Goal: Communication & Community: Answer question/provide support

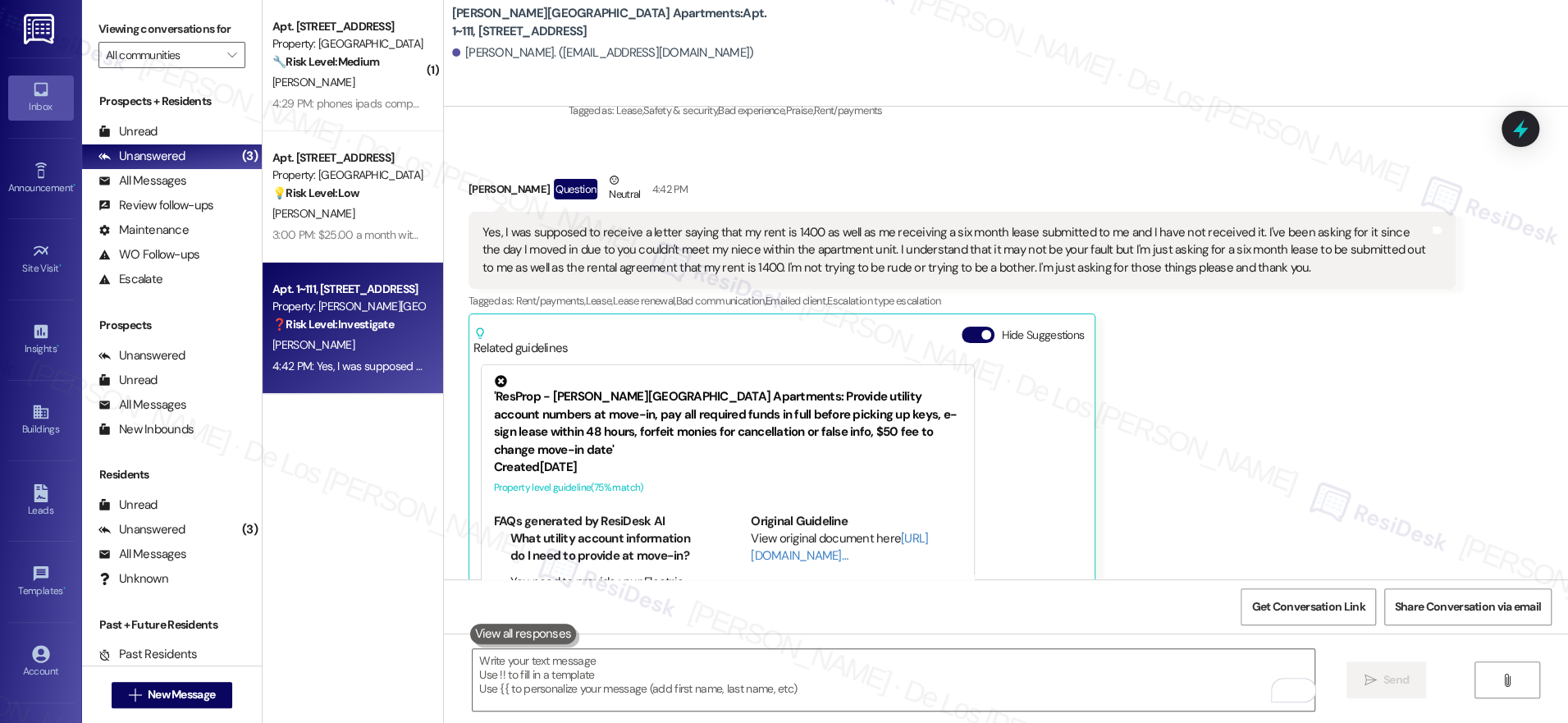
scroll to position [1366, 0]
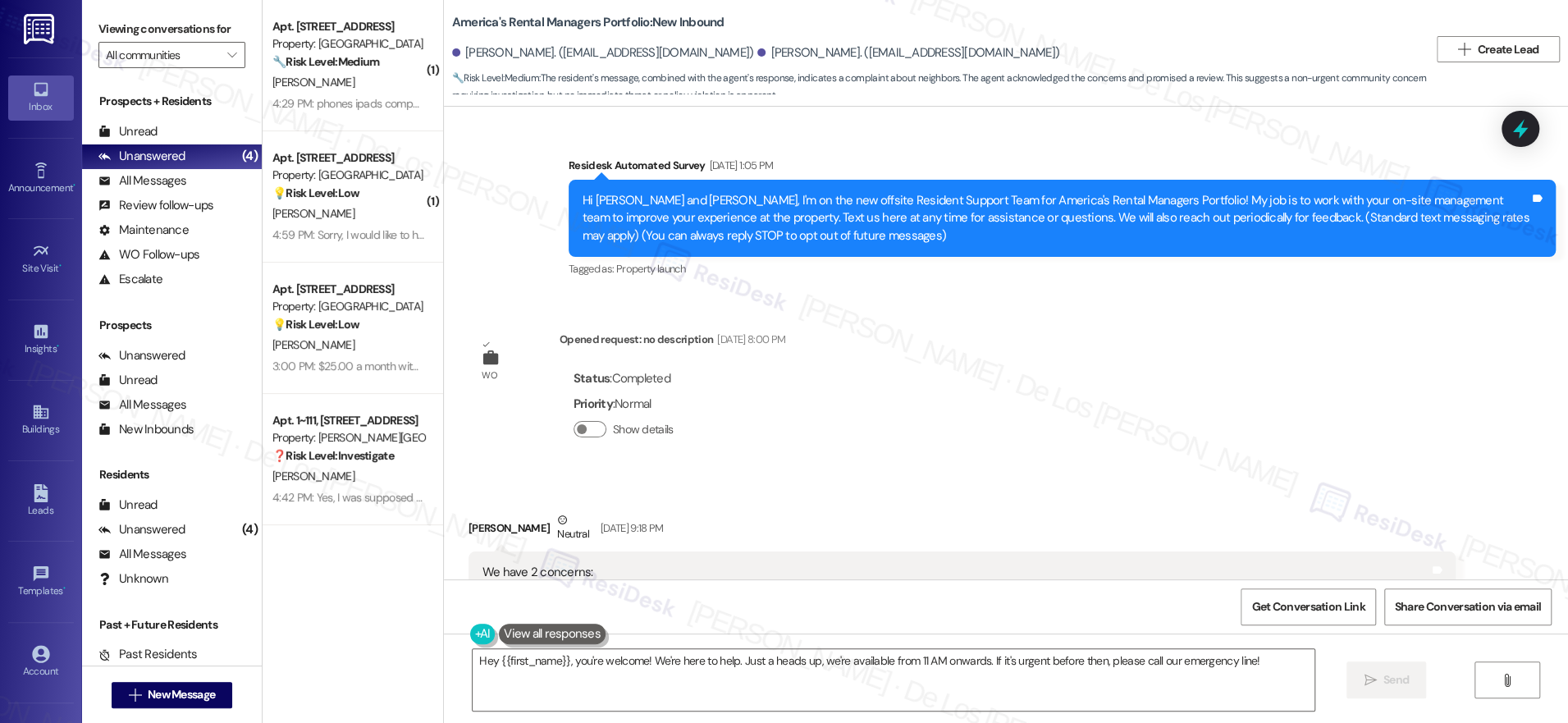
scroll to position [5869, 0]
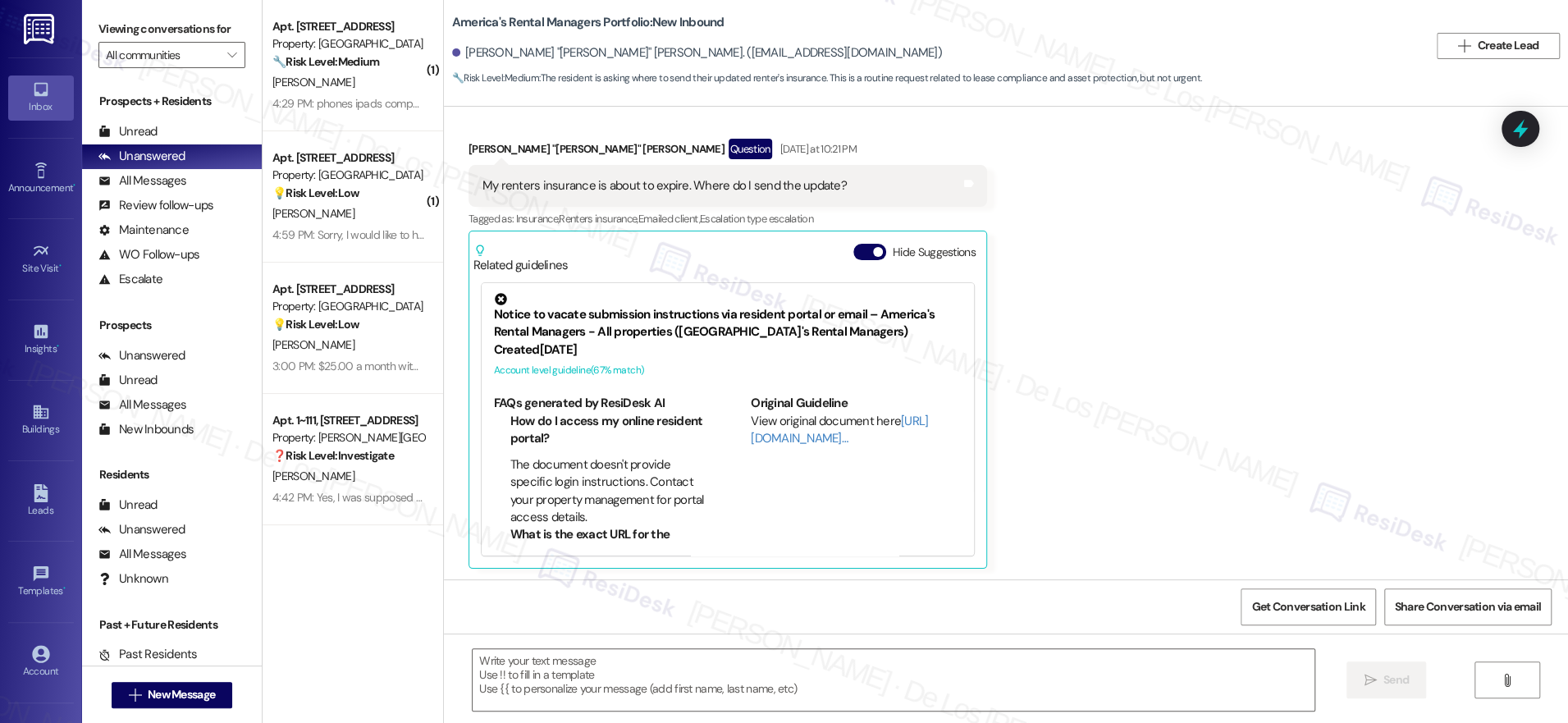
scroll to position [193, 0]
click at [771, 435] on link "[URL][DOMAIN_NAME]…" at bounding box center [839, 428] width 177 height 34
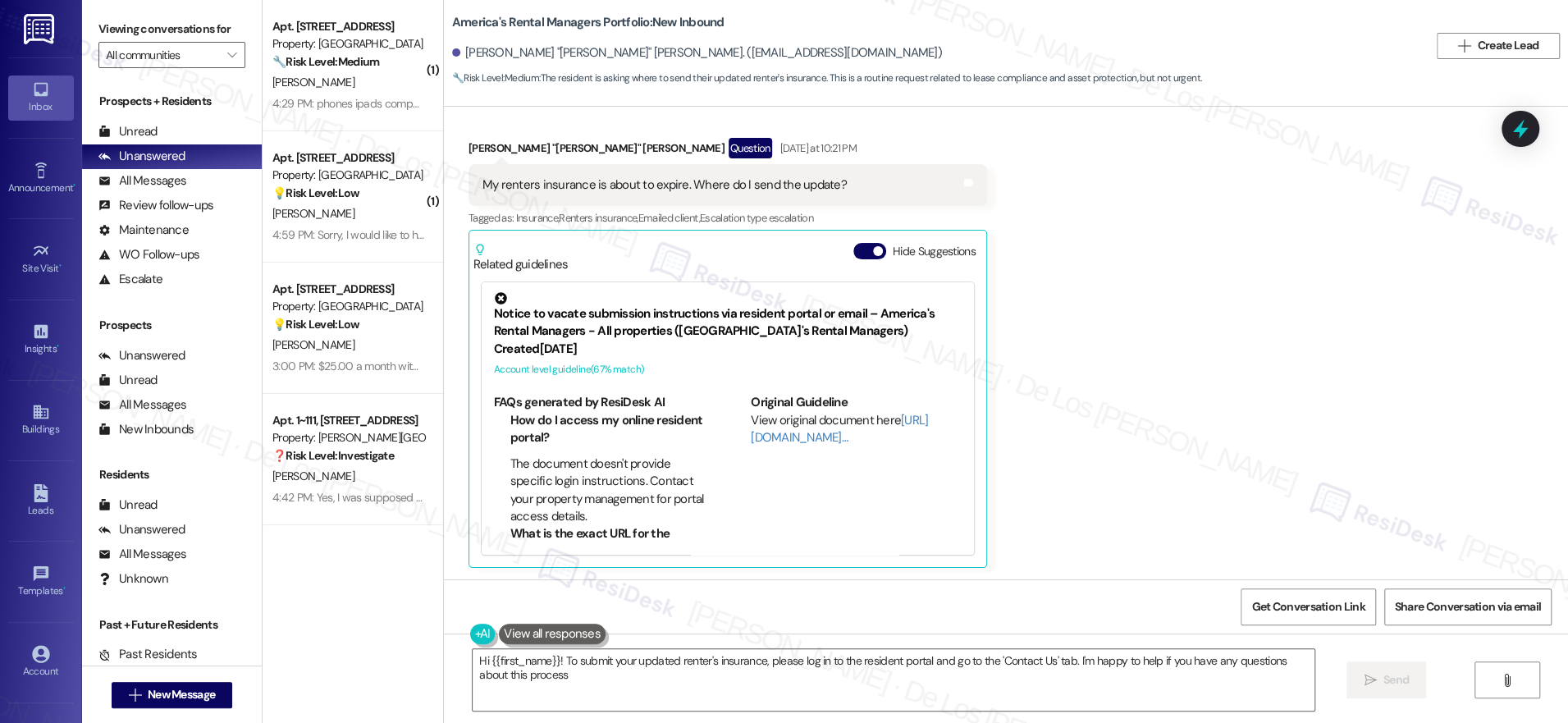
type textarea "Hi {{first_name}}! To submit your updated renter's insurance, please log in to …"
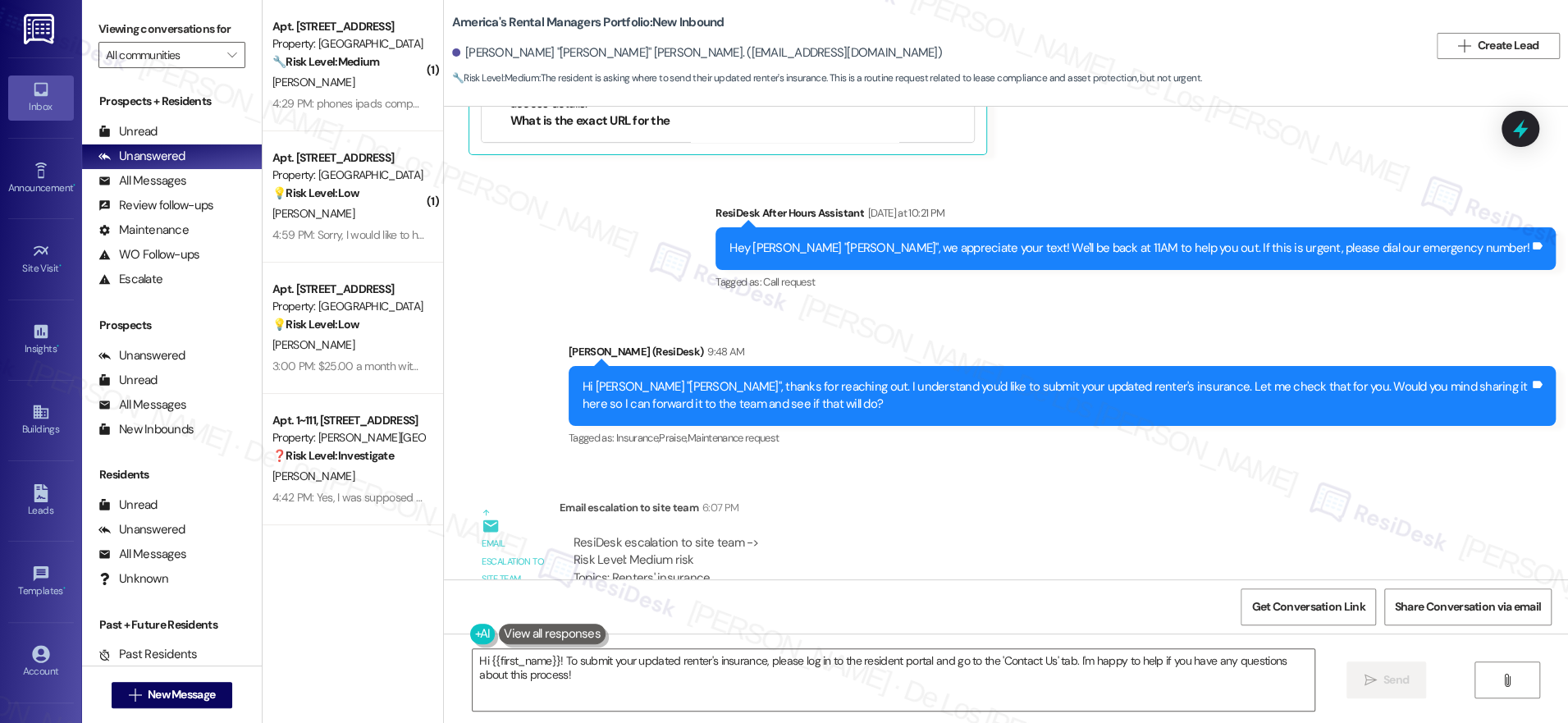
scroll to position [840, 0]
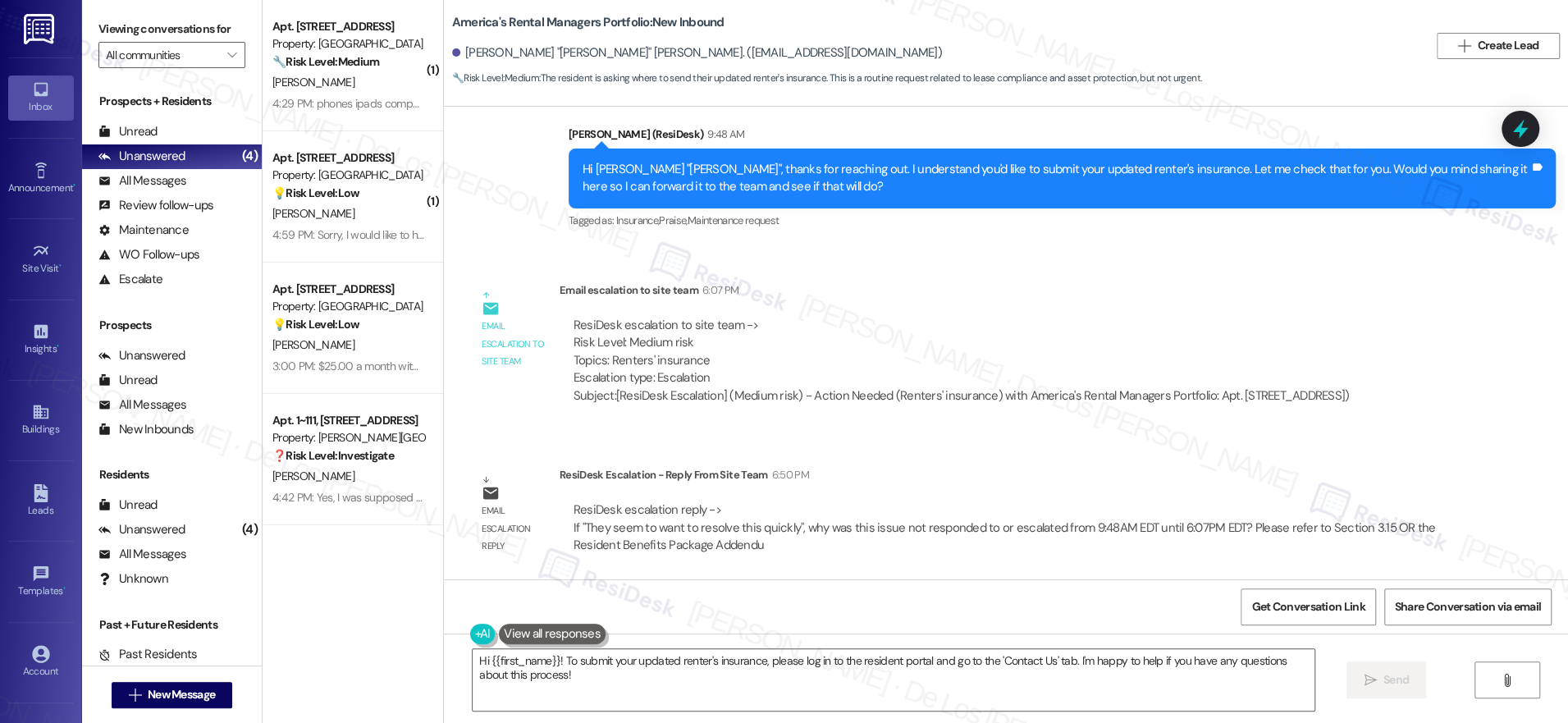
click at [559, 224] on div "Sent via SMS [PERSON_NAME] (ResiDesk) 9:48 AM Hi [PERSON_NAME] "[PERSON_NAME]",…" at bounding box center [1062, 178] width 1012 height 131
